Goal: Entertainment & Leisure: Consume media (video, audio)

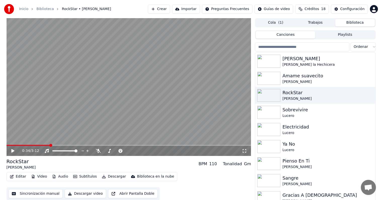
click at [286, 45] on input "search" at bounding box center [302, 46] width 94 height 9
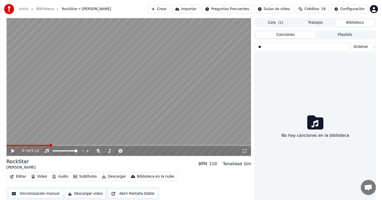
type input "*"
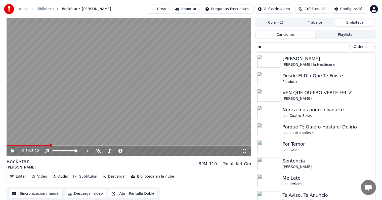
type input "*"
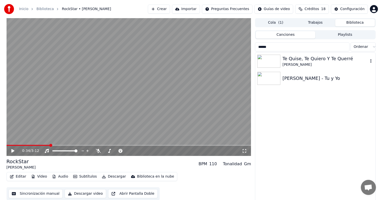
click at [307, 65] on div "[PERSON_NAME]" at bounding box center [325, 64] width 86 height 5
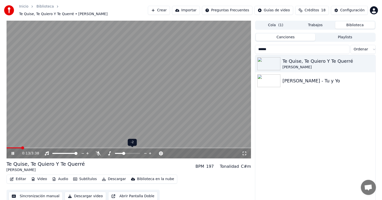
click at [123, 153] on span at bounding box center [119, 153] width 8 height 1
click at [124, 152] on span at bounding box center [123, 153] width 3 height 3
click at [100, 151] on icon at bounding box center [98, 153] width 5 height 4
click at [125, 152] on span at bounding box center [125, 153] width 3 height 3
click at [297, 78] on div "[PERSON_NAME] - Tu y Yo" at bounding box center [325, 80] width 86 height 7
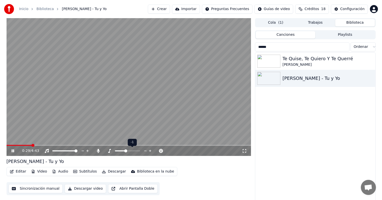
click at [109, 151] on icon at bounding box center [109, 151] width 5 height 4
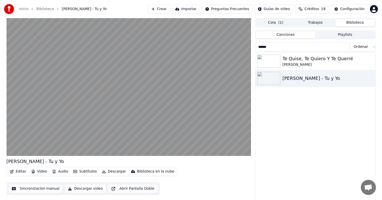
drag, startPoint x: 285, startPoint y: 48, endPoint x: 252, endPoint y: 46, distance: 33.2
click at [252, 46] on div "[PERSON_NAME] - Tu y Yo Editar Video Audio Subtítulos Descargar Biblioteca en l…" at bounding box center [191, 110] width 377 height 184
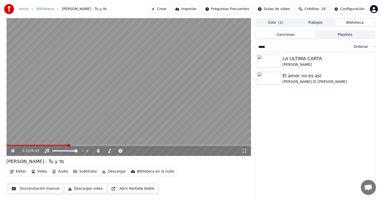
drag, startPoint x: 277, startPoint y: 48, endPoint x: 231, endPoint y: 40, distance: 45.8
click at [231, 40] on div "1:11 / 4:43 [PERSON_NAME] - Tu y Yo Editar Video Audio Subtítulos Descargar Bib…" at bounding box center [191, 110] width 377 height 184
type input "*****"
click at [9, 148] on div "1:14 / 4:43" at bounding box center [129, 150] width 241 height 5
click at [11, 150] on icon at bounding box center [17, 151] width 12 height 4
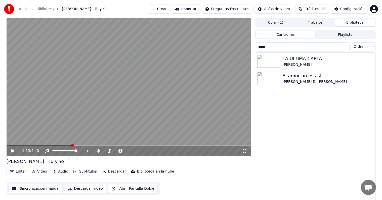
click at [289, 43] on input "*****" at bounding box center [302, 46] width 94 height 9
click at [343, 46] on input "*****" at bounding box center [302, 46] width 94 height 9
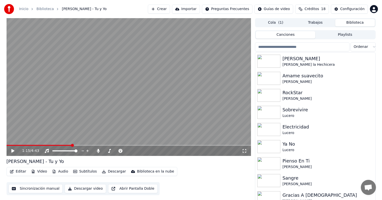
click at [343, 46] on input "search" at bounding box center [302, 46] width 94 height 9
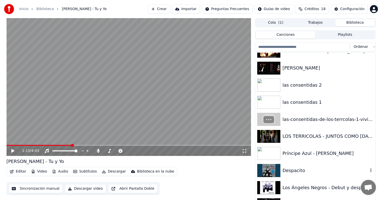
scroll to position [8880, 0]
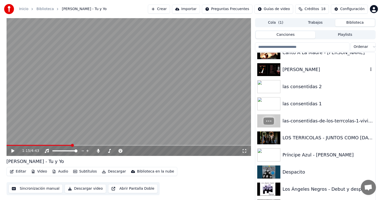
click at [313, 72] on div "[PERSON_NAME]" at bounding box center [325, 69] width 86 height 7
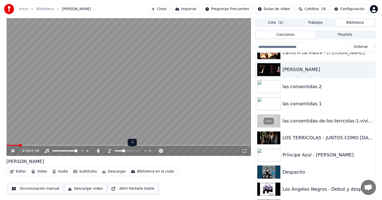
click at [122, 150] on span at bounding box center [119, 150] width 8 height 1
click at [120, 150] on span at bounding box center [119, 150] width 8 height 1
click at [119, 150] on span at bounding box center [118, 150] width 6 height 1
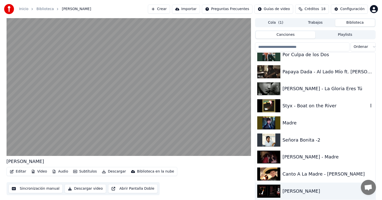
scroll to position [8756, 0]
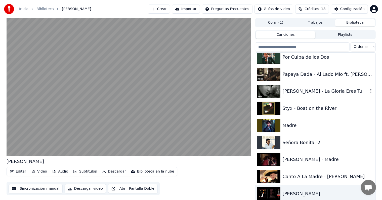
click at [305, 92] on div "[PERSON_NAME] - La Gloria Eres Tú" at bounding box center [325, 90] width 86 height 7
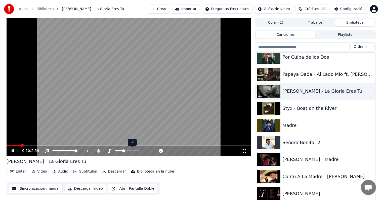
click at [123, 151] on span at bounding box center [123, 150] width 3 height 3
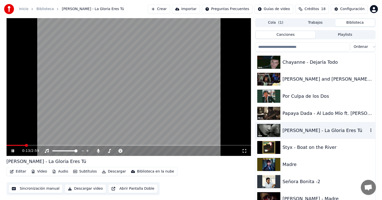
scroll to position [8709, 0]
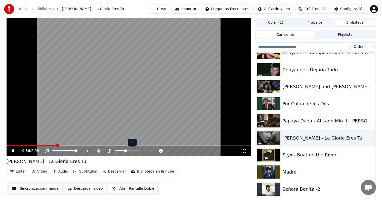
click at [125, 152] on span at bounding box center [125, 150] width 3 height 3
click at [292, 102] on div "Por Culpa de los Dos" at bounding box center [325, 103] width 86 height 7
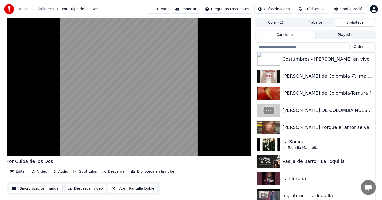
scroll to position [8258, 0]
click at [291, 128] on div "[PERSON_NAME] Porque el amor se va" at bounding box center [325, 127] width 86 height 7
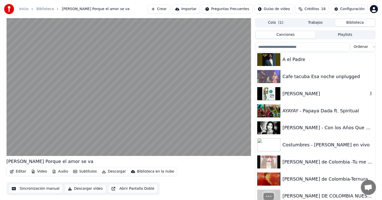
scroll to position [8172, 0]
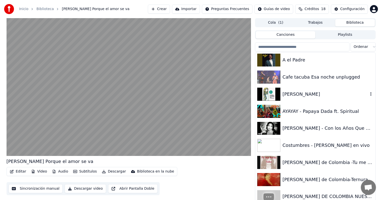
click at [311, 97] on div "[PERSON_NAME]" at bounding box center [325, 93] width 86 height 7
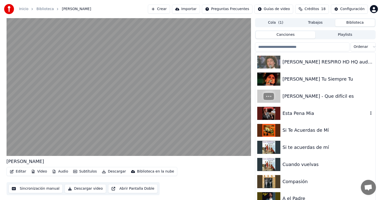
scroll to position [8033, 0]
click at [303, 80] on div "[PERSON_NAME] Tu Siempre Tu" at bounding box center [325, 78] width 86 height 7
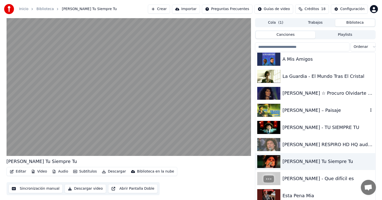
scroll to position [7951, 0]
click at [303, 80] on div "La Guardia - El Mundo Tras El Cristal" at bounding box center [315, 76] width 120 height 17
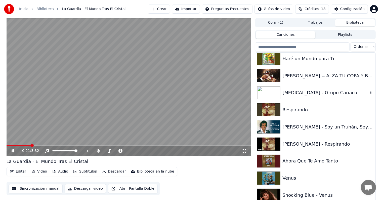
scroll to position [7643, 0]
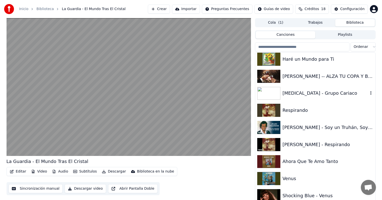
click at [100, 75] on video at bounding box center [129, 87] width 245 height 138
